Goal: Task Accomplishment & Management: Complete application form

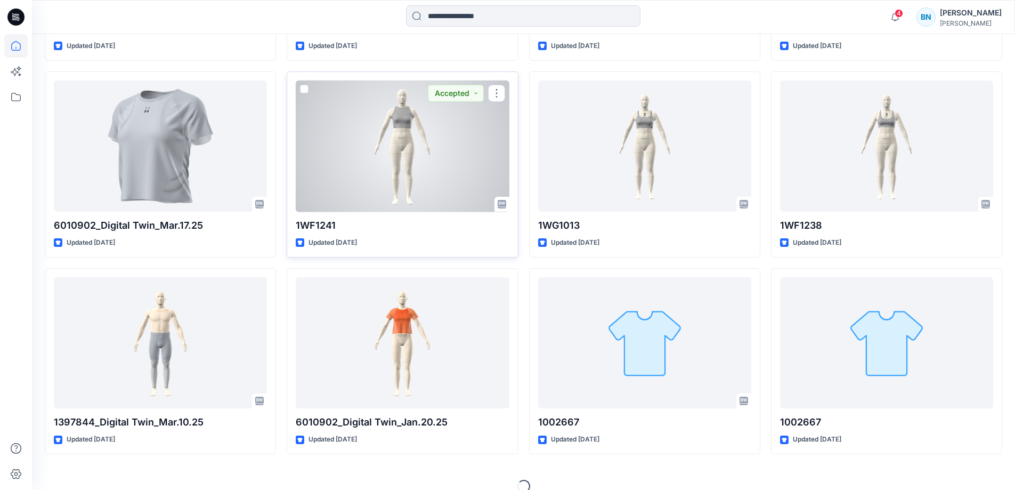
scroll to position [1689, 0]
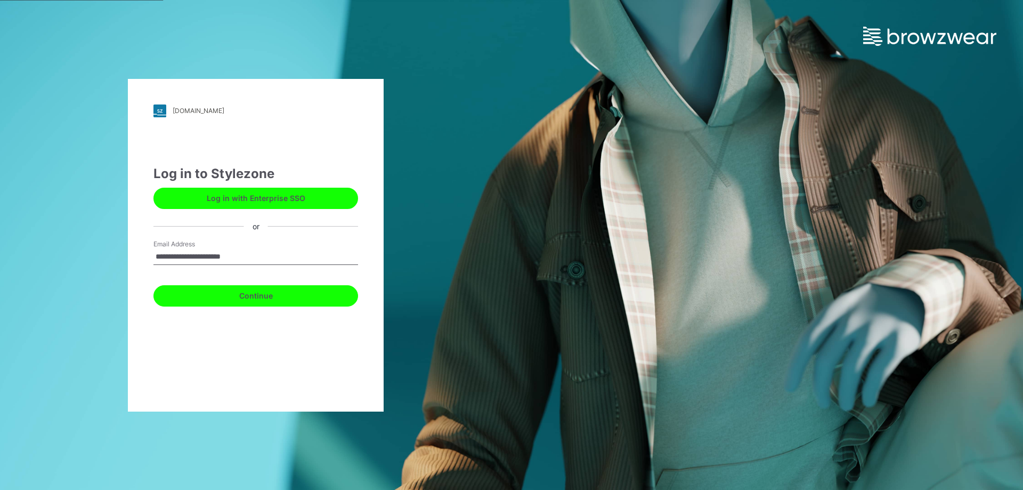
click at [260, 294] on button "Continue" at bounding box center [255, 295] width 205 height 21
